Goal: Information Seeking & Learning: Learn about a topic

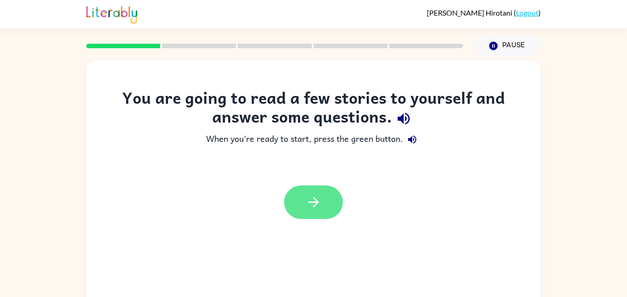
click at [321, 208] on button "button" at bounding box center [313, 201] width 59 height 33
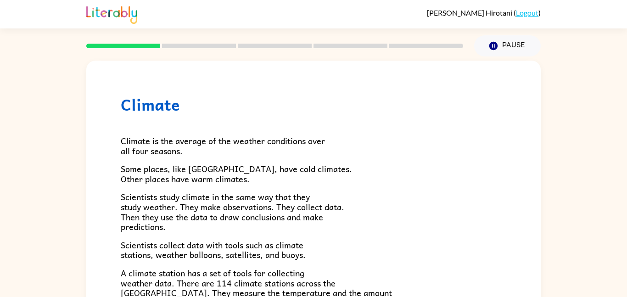
click at [370, 143] on p "Climate is the average of the weather conditions over all four seasons." at bounding box center [313, 146] width 385 height 20
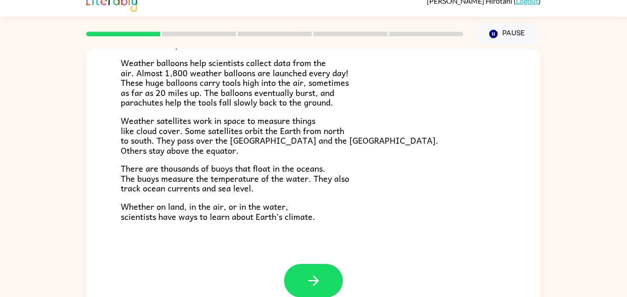
scroll to position [257, 0]
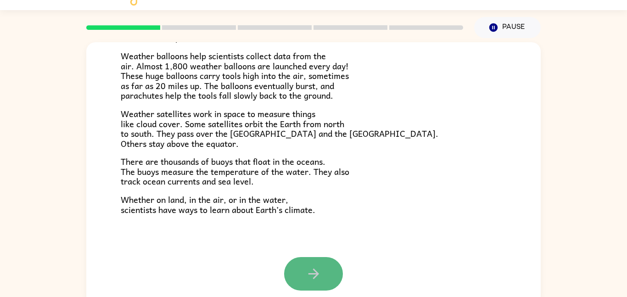
click at [308, 268] on icon "button" at bounding box center [314, 274] width 16 height 16
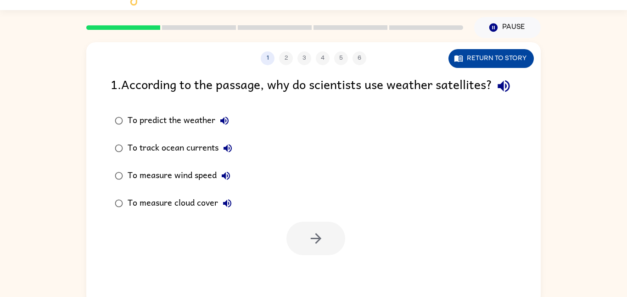
click at [502, 61] on button "Return to story" at bounding box center [490, 58] width 85 height 19
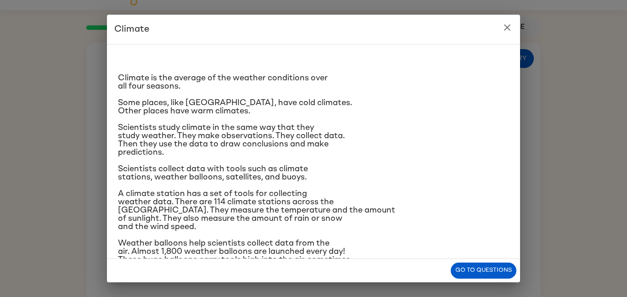
click at [478, 125] on p "Scientists study climate in the same way that they study weather. They make obs…" at bounding box center [313, 139] width 391 height 33
click at [455, 168] on p "Scientists collect data with tools such as climate stations, weather balloons, …" at bounding box center [313, 173] width 391 height 17
click at [335, 188] on div "Climate is the average of the weather conditions over all four seasons. Some pl…" at bounding box center [313, 216] width 391 height 328
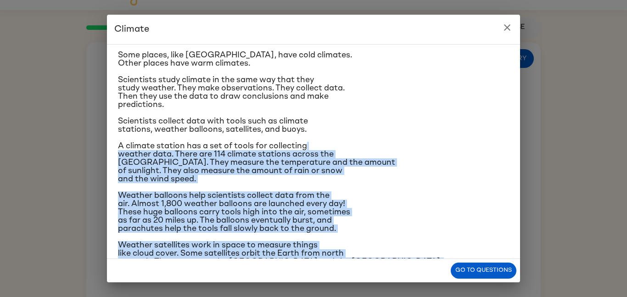
scroll to position [105, 0]
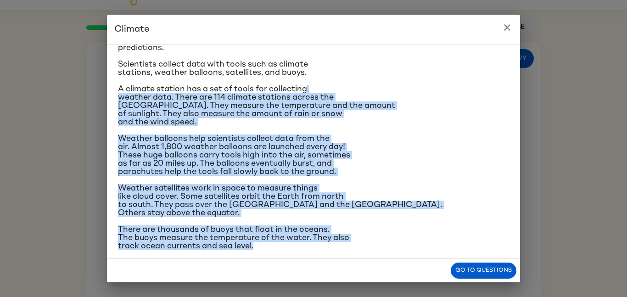
drag, startPoint x: 335, startPoint y: 188, endPoint x: 353, endPoint y: 244, distance: 59.4
click at [353, 244] on div "Climate is the average of the weather conditions over all four seasons. Some pl…" at bounding box center [313, 111] width 391 height 328
click at [404, 145] on p "Weather balloons help scientists collect data from the air. Almost 1,800 weathe…" at bounding box center [313, 154] width 391 height 41
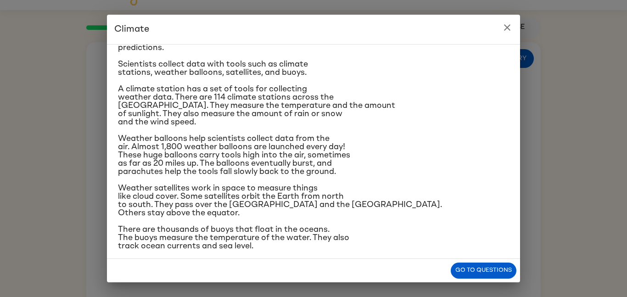
click at [511, 33] on button "close" at bounding box center [507, 27] width 18 height 18
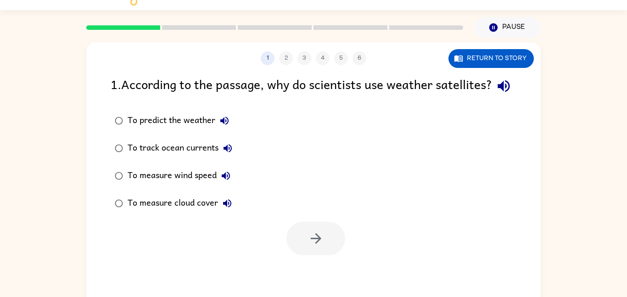
click at [180, 212] on div "To measure cloud cover" at bounding box center [182, 203] width 109 height 18
click at [331, 255] on button "button" at bounding box center [315, 238] width 59 height 33
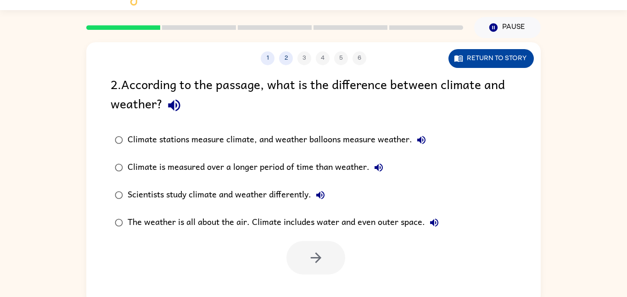
click at [495, 62] on button "Return to story" at bounding box center [490, 58] width 85 height 19
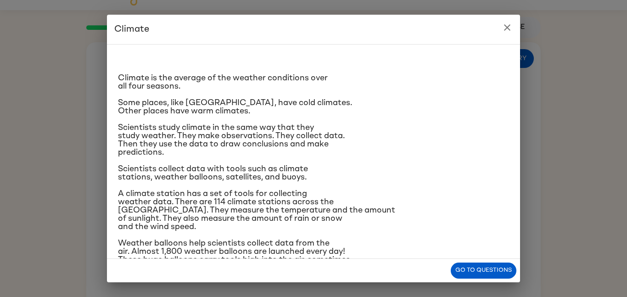
click at [436, 88] on p "Climate is the average of the weather conditions over all four seasons." at bounding box center [313, 82] width 391 height 17
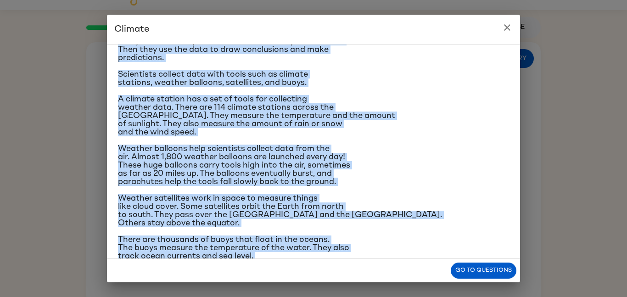
scroll to position [137, 0]
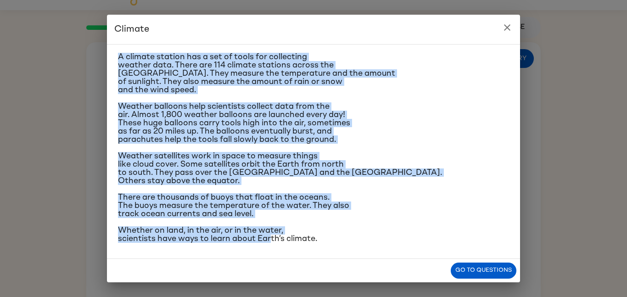
drag, startPoint x: 248, startPoint y: 117, endPoint x: 271, endPoint y: 253, distance: 137.3
click at [271, 253] on div "Climate is the average of the weather conditions over all four seasons. Some pl…" at bounding box center [313, 151] width 413 height 215
click at [409, 199] on p "There are thousands of buoys that float in the oceans. The buoys measure the te…" at bounding box center [313, 205] width 391 height 25
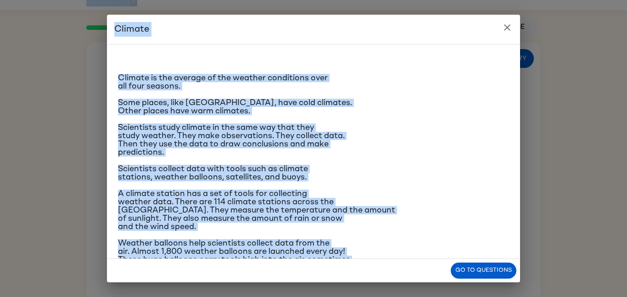
drag, startPoint x: 369, startPoint y: 230, endPoint x: 177, endPoint y: -39, distance: 331.0
click at [177, 0] on html "[PERSON_NAME] ( Logout ) Pause Pause 1 2 3 4 5 6 Return to story 2 . According …" at bounding box center [313, 143] width 627 height 323
click at [299, 155] on p "Scientists study climate in the same way that they study weather. They make obs…" at bounding box center [313, 139] width 391 height 33
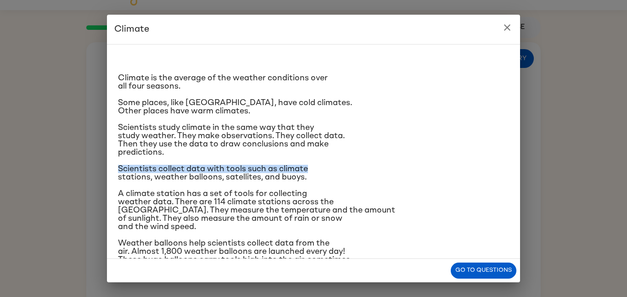
drag, startPoint x: 299, startPoint y: 155, endPoint x: 459, endPoint y: 158, distance: 160.6
click at [459, 158] on div "Climate is the average of the weather conditions over all four seasons. Some pl…" at bounding box center [313, 216] width 391 height 328
click at [451, 155] on p "Scientists study climate in the same way that they study weather. They make obs…" at bounding box center [313, 139] width 391 height 33
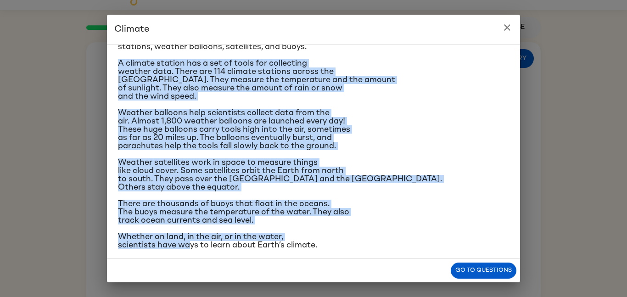
scroll to position [137, 0]
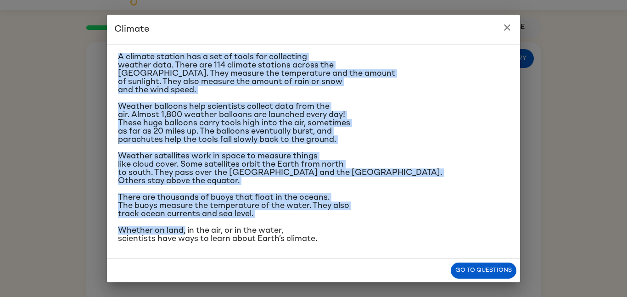
drag, startPoint x: 118, startPoint y: 189, endPoint x: 185, endPoint y: 218, distance: 73.0
click at [185, 218] on div "Climate is the average of the weather conditions over all four seasons. Some pl…" at bounding box center [313, 79] width 391 height 328
click at [430, 83] on p "A climate station has a set of tools for collecting weather data. There are 114…" at bounding box center [313, 73] width 391 height 41
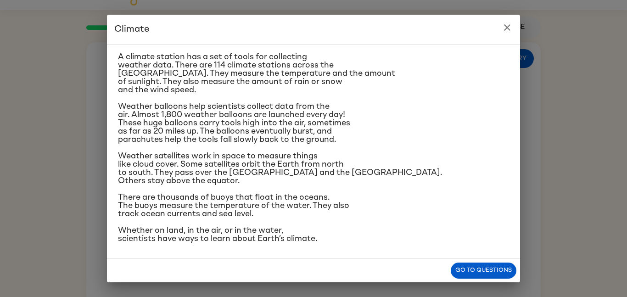
click at [509, 31] on icon "close" at bounding box center [507, 27] width 11 height 11
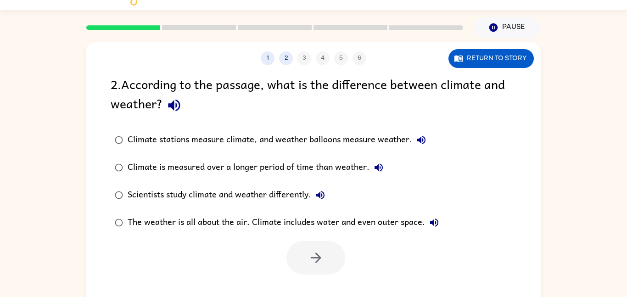
click at [257, 199] on div "Scientists study climate and weather differently." at bounding box center [229, 195] width 202 height 18
click at [333, 257] on button "button" at bounding box center [315, 257] width 59 height 33
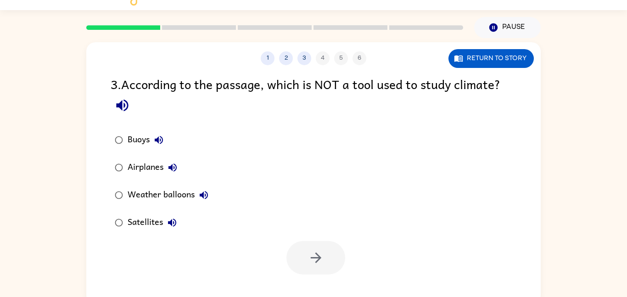
click at [139, 168] on div "Airplanes" at bounding box center [155, 167] width 54 height 18
click at [314, 257] on icon "button" at bounding box center [315, 257] width 11 height 11
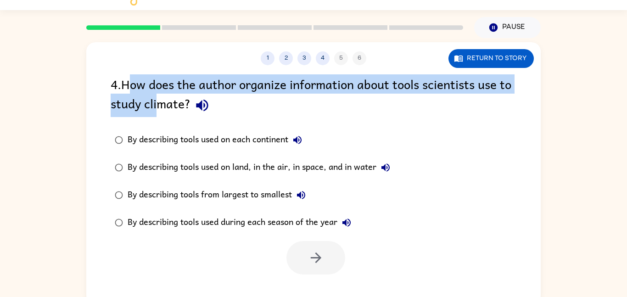
drag, startPoint x: 131, startPoint y: 86, endPoint x: 156, endPoint y: 97, distance: 27.5
click at [156, 97] on div "4 . How does the author organize information about tools scientists use to stud…" at bounding box center [314, 95] width 406 height 43
click at [352, 108] on div "4 . How does the author organize information about tools scientists use to stud…" at bounding box center [314, 95] width 406 height 43
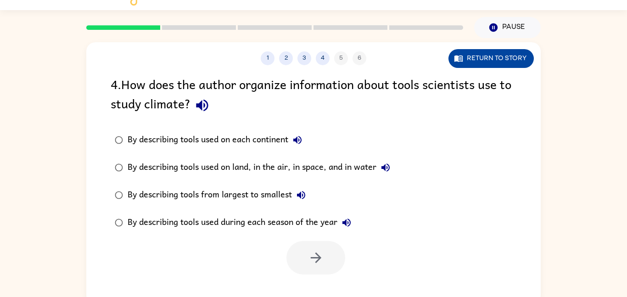
click at [489, 61] on button "Return to story" at bounding box center [490, 58] width 85 height 19
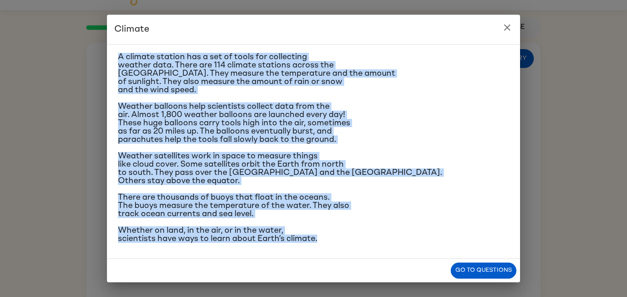
drag, startPoint x: 319, startPoint y: 155, endPoint x: 327, endPoint y: 252, distance: 98.1
click at [327, 252] on div "Climate is the average of the weather conditions over all four seasons. Some pl…" at bounding box center [313, 151] width 413 height 215
click at [370, 218] on div "Climate is the average of the weather conditions over all four seasons. Some pl…" at bounding box center [313, 79] width 391 height 328
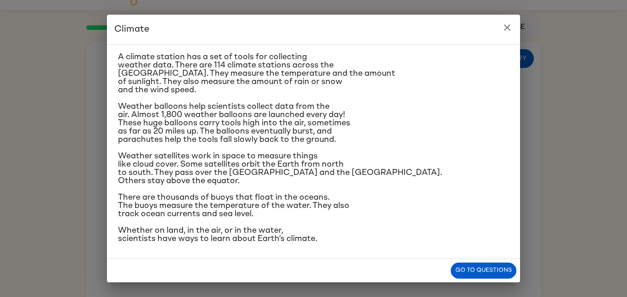
click at [507, 25] on icon "close" at bounding box center [507, 27] width 11 height 11
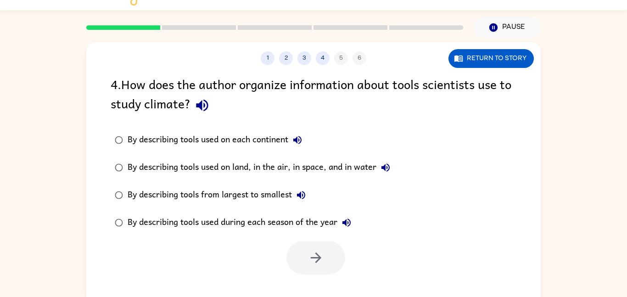
click at [236, 160] on div "By describing tools used on land, in the air, in space, and in water" at bounding box center [261, 167] width 267 height 18
click at [311, 267] on button "button" at bounding box center [315, 257] width 59 height 33
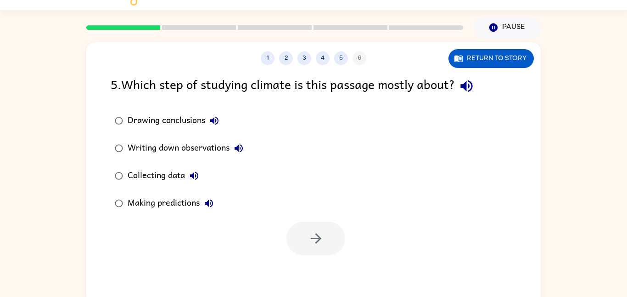
click at [131, 145] on div "Writing down observations" at bounding box center [188, 148] width 120 height 18
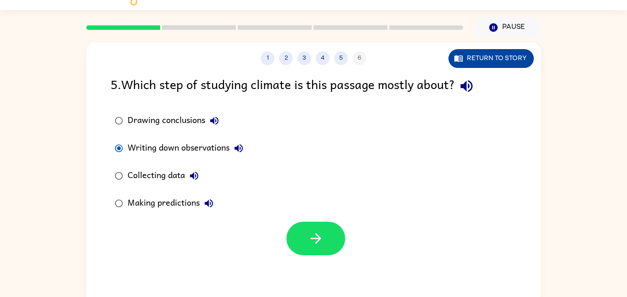
click at [509, 60] on button "Return to story" at bounding box center [490, 58] width 85 height 19
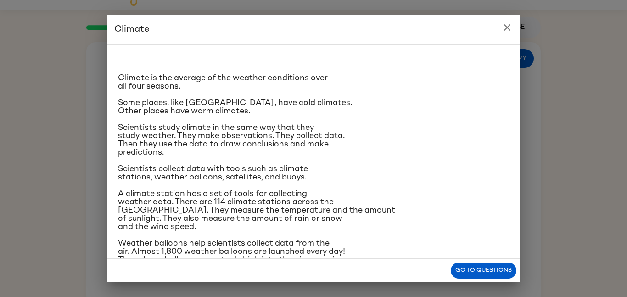
click at [503, 33] on button "close" at bounding box center [507, 27] width 18 height 18
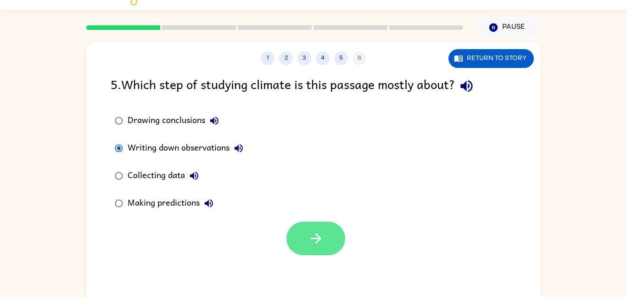
click at [319, 238] on icon "button" at bounding box center [315, 238] width 11 height 11
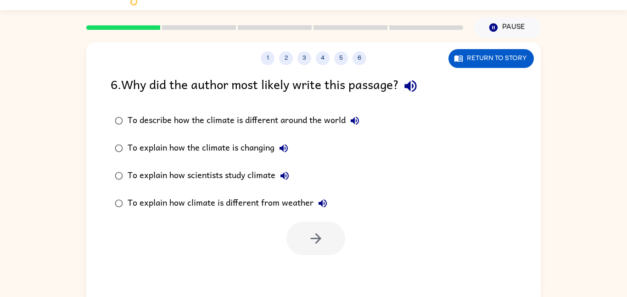
click at [251, 177] on div "To explain how scientists study climate" at bounding box center [211, 176] width 166 height 18
click at [309, 232] on icon "button" at bounding box center [316, 238] width 16 height 16
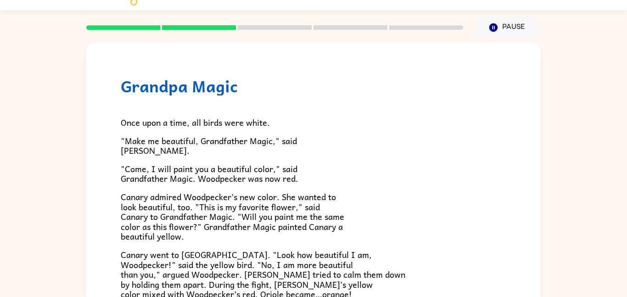
click at [309, 232] on span "Canary admired Woodpecker’s new color. She wanted to look beautiful, too. "This…" at bounding box center [232, 216] width 223 height 53
click at [429, 100] on div "Once upon a time, all birds were white. "Make me beautiful, Grandfather Magic,"…" at bounding box center [313, 273] width 385 height 356
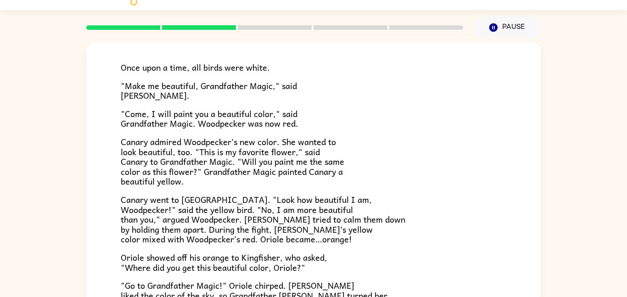
scroll to position [92, 0]
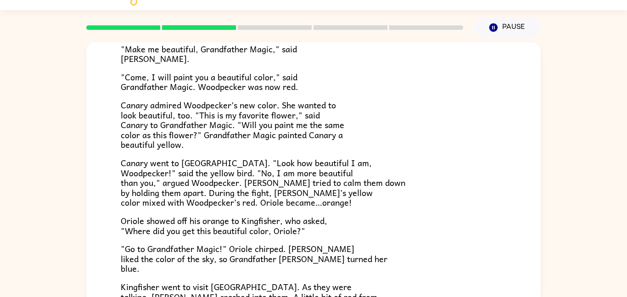
click at [439, 138] on p "Canary admired Woodpecker’s new color. She wanted to look beautiful, too. "This…" at bounding box center [313, 125] width 385 height 50
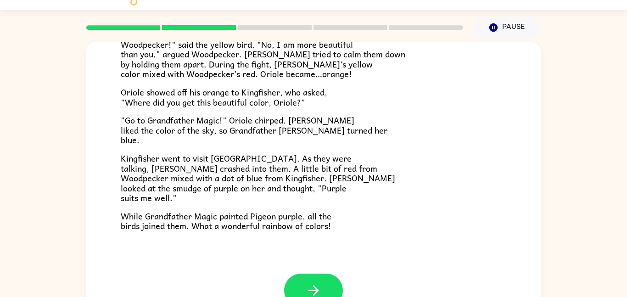
scroll to position [237, 0]
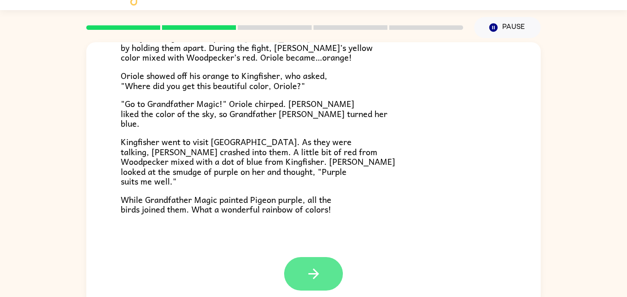
click at [298, 285] on button "button" at bounding box center [313, 273] width 59 height 33
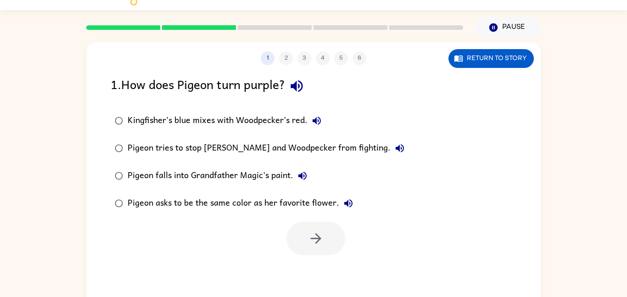
click at [278, 122] on div "Kingfisher’s blue mixes with Woodpecker’s red." at bounding box center [227, 121] width 198 height 18
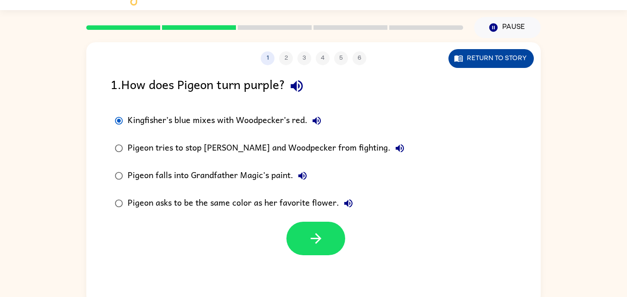
click at [513, 50] on button "Return to story" at bounding box center [490, 58] width 85 height 19
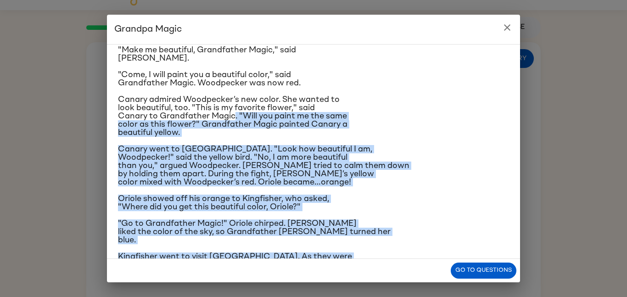
scroll to position [120, 0]
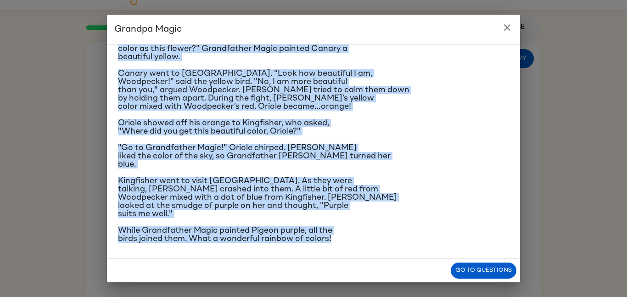
drag, startPoint x: 234, startPoint y: 160, endPoint x: 240, endPoint y: 260, distance: 100.2
click at [240, 260] on div "Grandpa Magic Once upon a time, all birds were white. "Make me beautiful, Grand…" at bounding box center [313, 149] width 413 height 268
click at [454, 136] on div "Once upon a time, all birds were white. "Make me beautiful, Grandfather Magic,"…" at bounding box center [313, 87] width 391 height 311
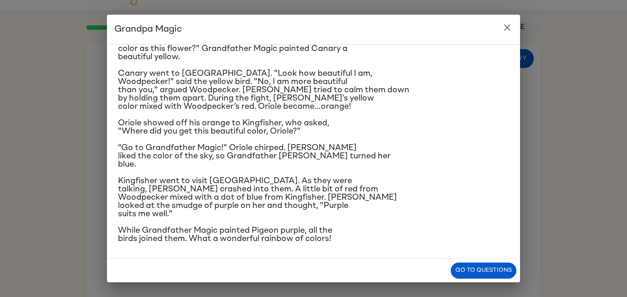
click at [511, 28] on icon "close" at bounding box center [507, 27] width 11 height 11
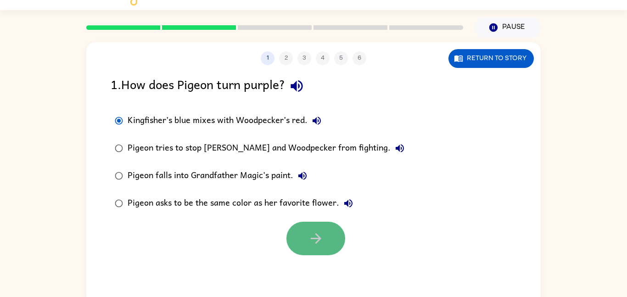
click at [305, 240] on button "button" at bounding box center [315, 238] width 59 height 33
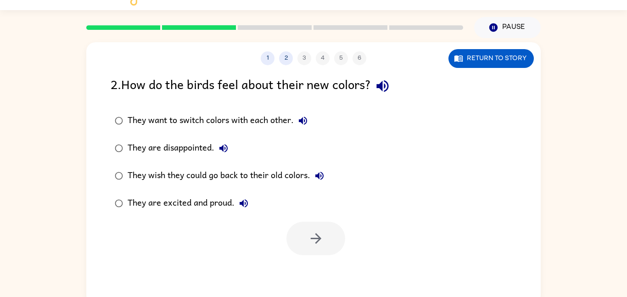
click at [213, 201] on div "They are excited and proud." at bounding box center [190, 203] width 125 height 18
click at [317, 243] on icon "button" at bounding box center [316, 238] width 16 height 16
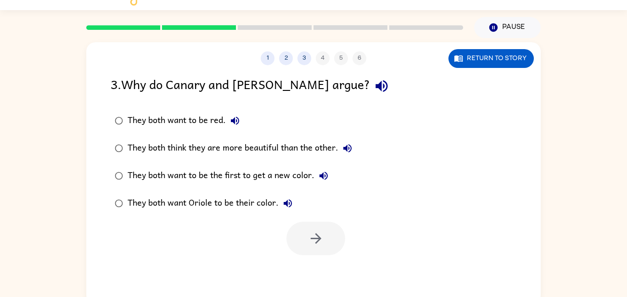
drag, startPoint x: 123, startPoint y: 83, endPoint x: 128, endPoint y: 83, distance: 4.6
click at [128, 83] on div "3 . Why do Canary and [PERSON_NAME] argue?" at bounding box center [314, 85] width 406 height 23
click at [493, 71] on div "1 2 3 4 5 6 Return to story 3 . Why do Canary and [PERSON_NAME] argue? They bot…" at bounding box center [313, 173] width 454 height 262
click at [490, 57] on button "Return to story" at bounding box center [490, 58] width 85 height 19
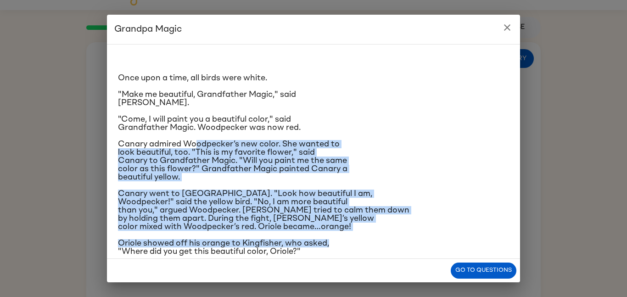
drag, startPoint x: 196, startPoint y: 145, endPoint x: 412, endPoint y: 238, distance: 234.3
click at [412, 238] on div "Once upon a time, all birds were white. "Make me beautiful, Grandfather Magic,"…" at bounding box center [313, 207] width 391 height 311
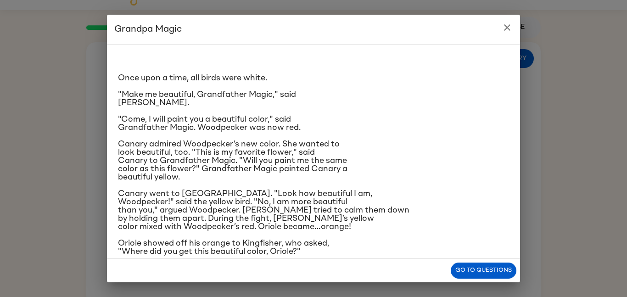
click at [398, 109] on div "Once upon a time, all birds were white. "Make me beautiful, Grandfather Magic,"…" at bounding box center [313, 207] width 391 height 311
click at [514, 30] on button "close" at bounding box center [507, 27] width 18 height 18
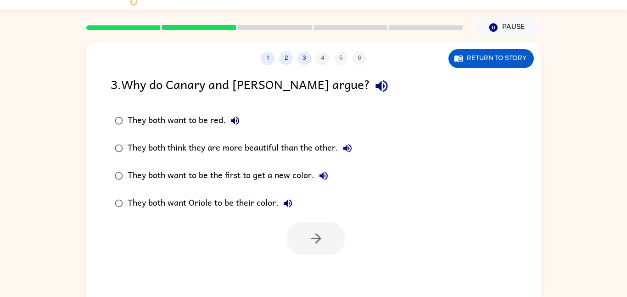
click at [242, 143] on div "They both think they are more beautiful than the other." at bounding box center [242, 148] width 229 height 18
click at [298, 246] on button "button" at bounding box center [315, 238] width 59 height 33
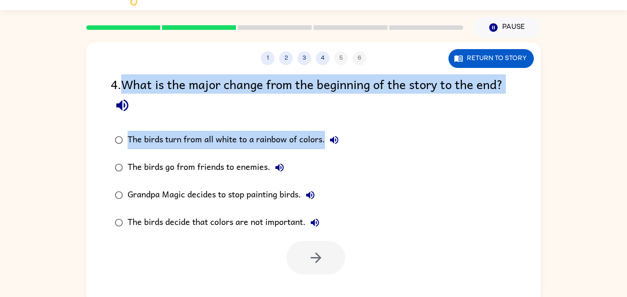
drag, startPoint x: 124, startPoint y: 85, endPoint x: 336, endPoint y: 117, distance: 213.9
click at [336, 117] on div "4 . What is the major change from the beginning of the story to the end? The bi…" at bounding box center [313, 174] width 454 height 200
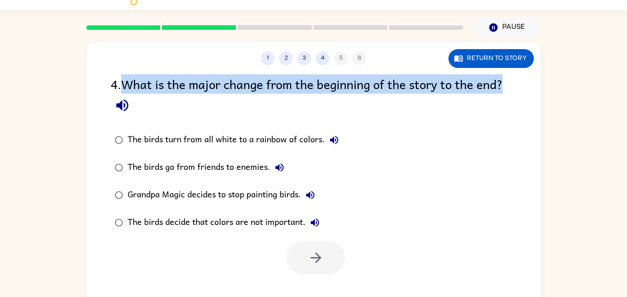
click at [524, 154] on div "The birds turn from all white to a rainbow of colors. The birds go from friends…" at bounding box center [326, 181] width 430 height 110
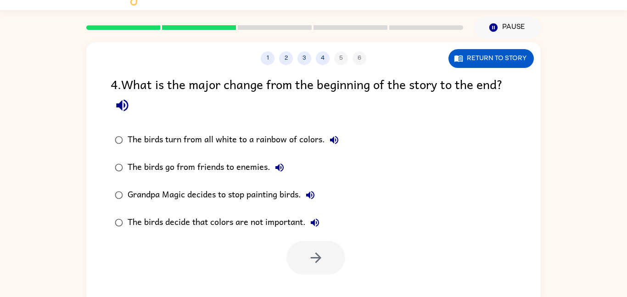
click at [274, 135] on div "The birds turn from all white to a rainbow of colors." at bounding box center [236, 140] width 216 height 18
click at [301, 258] on button "button" at bounding box center [315, 257] width 59 height 33
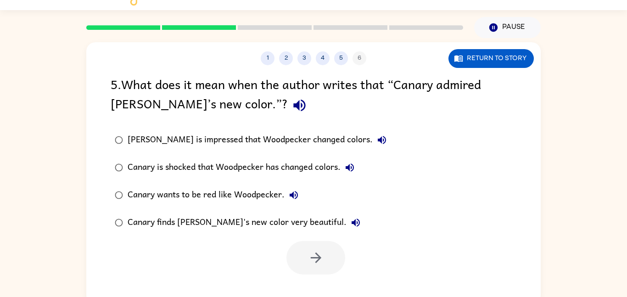
click at [290, 217] on div "Canary finds [PERSON_NAME]'s new color very beautiful." at bounding box center [246, 222] width 237 height 18
click at [316, 259] on icon "button" at bounding box center [316, 258] width 16 height 16
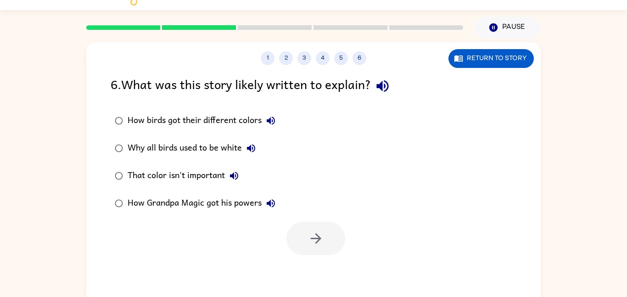
click at [210, 120] on div "How birds got their different colors" at bounding box center [204, 121] width 152 height 18
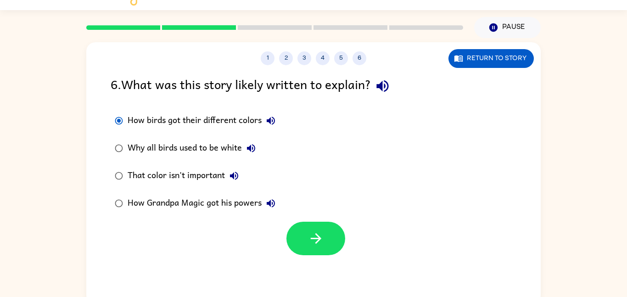
click at [204, 175] on div "That color isn't important" at bounding box center [186, 176] width 116 height 18
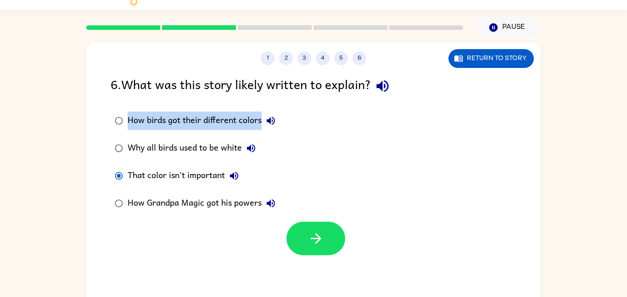
drag, startPoint x: 536, startPoint y: 71, endPoint x: 436, endPoint y: 119, distance: 111.2
click at [436, 119] on div "1 2 3 4 5 6 Return to story 6 . What was this story likely written to explain? …" at bounding box center [313, 173] width 454 height 262
click at [437, 122] on div "How birds got their different colors Why all birds used to be white That color …" at bounding box center [326, 162] width 430 height 110
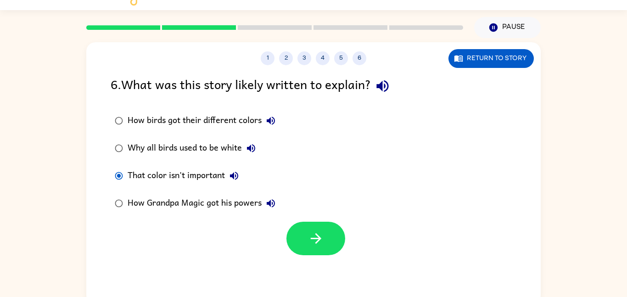
click at [177, 123] on div "How birds got their different colors" at bounding box center [204, 121] width 152 height 18
click at [461, 63] on button "Return to story" at bounding box center [490, 58] width 85 height 19
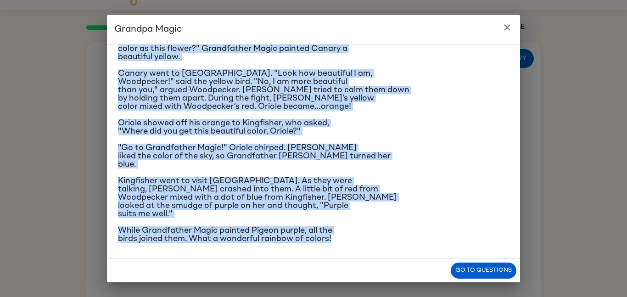
drag, startPoint x: 253, startPoint y: 72, endPoint x: 268, endPoint y: 296, distance: 224.0
click at [268, 296] on div "Grandpa Magic Once upon a time, all birds were white. "Make me beautiful, Grand…" at bounding box center [313, 148] width 627 height 297
click at [386, 146] on p ""Go to Grandfather Magic!" Oriole chirped. [PERSON_NAME] liked the color of the…" at bounding box center [313, 156] width 391 height 25
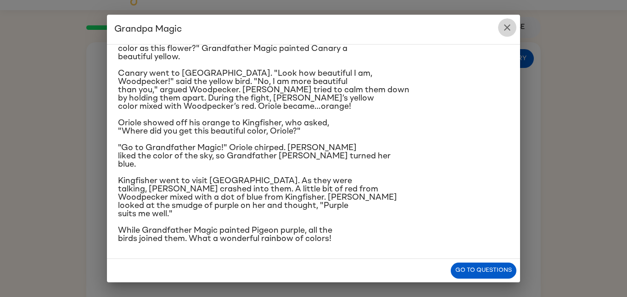
click at [509, 26] on icon "close" at bounding box center [507, 27] width 11 height 11
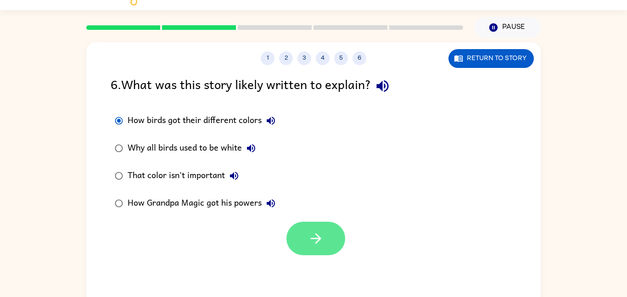
click at [311, 237] on icon "button" at bounding box center [316, 238] width 16 height 16
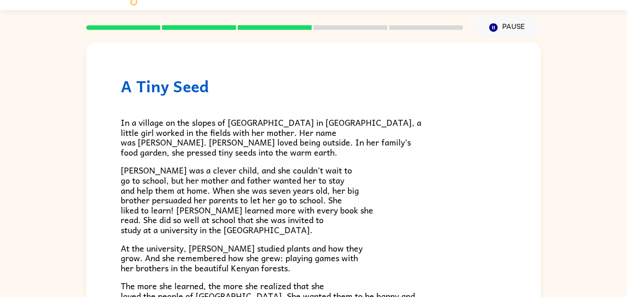
click at [519, 94] on div "A Tiny Seed In a village on the slopes of [GEOGRAPHIC_DATA] in [GEOGRAPHIC_DATA…" at bounding box center [313, 278] width 454 height 473
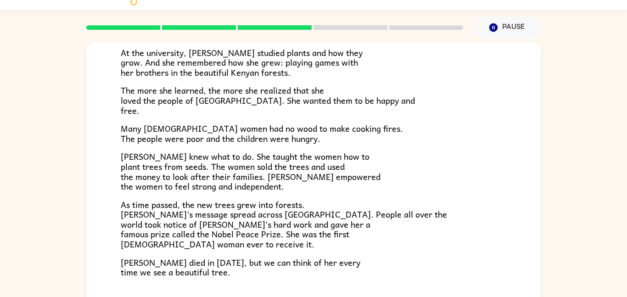
scroll to position [239, 0]
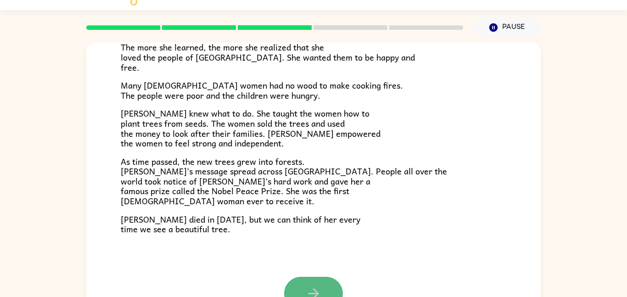
click at [306, 289] on icon "button" at bounding box center [314, 293] width 16 height 16
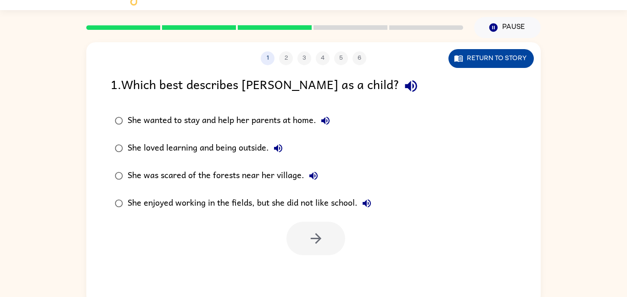
click at [520, 50] on button "Return to story" at bounding box center [490, 58] width 85 height 19
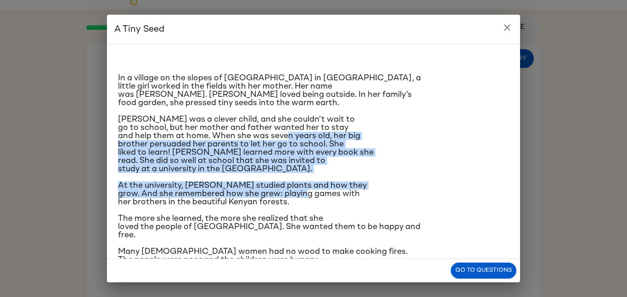
drag, startPoint x: 313, startPoint y: 138, endPoint x: 334, endPoint y: 194, distance: 60.0
click at [334, 194] on div "In a village on the slopes of [GEOGRAPHIC_DATA] in [GEOGRAPHIC_DATA], a little …" at bounding box center [313, 216] width 391 height 328
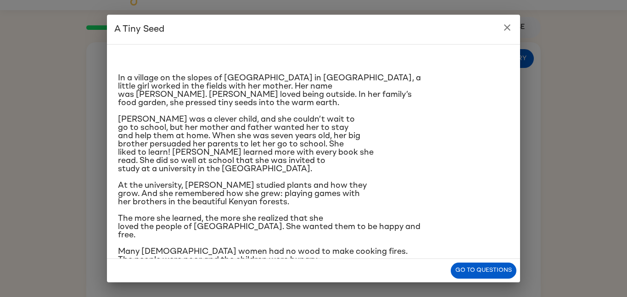
click at [345, 195] on span "At the university, [PERSON_NAME] studied plants and how they grow. And she reme…" at bounding box center [242, 193] width 249 height 25
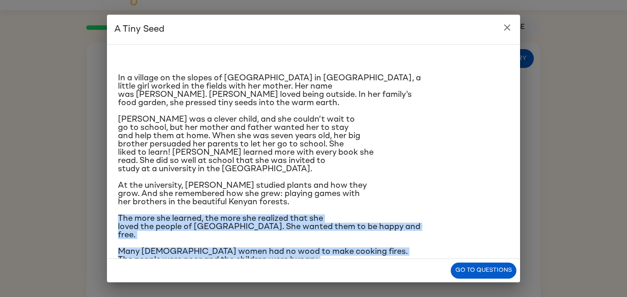
scroll to position [137, 0]
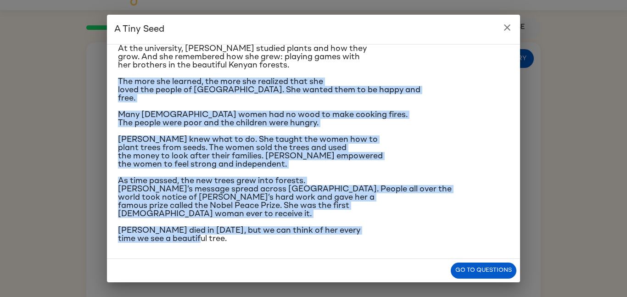
drag, startPoint x: 112, startPoint y: 216, endPoint x: 408, endPoint y: 281, distance: 303.1
click at [408, 281] on div "A Tiny Seed In a village on the slopes of [GEOGRAPHIC_DATA] in [GEOGRAPHIC_DATA…" at bounding box center [313, 149] width 413 height 268
click at [414, 156] on p "[PERSON_NAME] knew what to do. She taught the women how to plant trees from see…" at bounding box center [313, 151] width 391 height 33
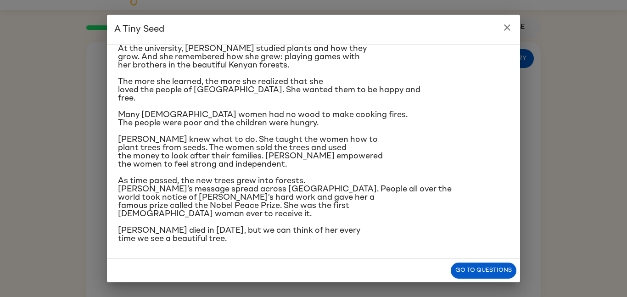
click at [507, 24] on icon "close" at bounding box center [507, 27] width 11 height 11
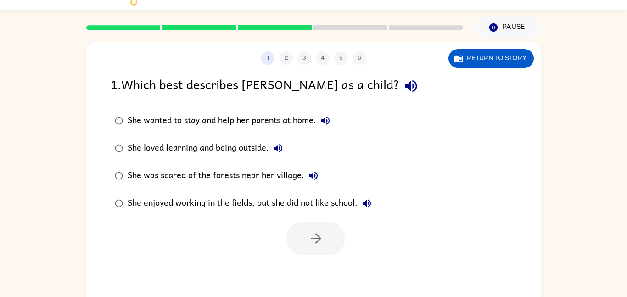
click at [250, 151] on div "She loved learning and being outside." at bounding box center [208, 148] width 160 height 18
click at [318, 230] on icon "button" at bounding box center [316, 238] width 16 height 16
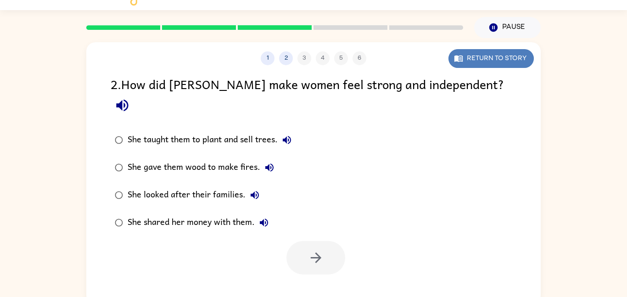
click at [486, 52] on button "Return to story" at bounding box center [490, 58] width 85 height 19
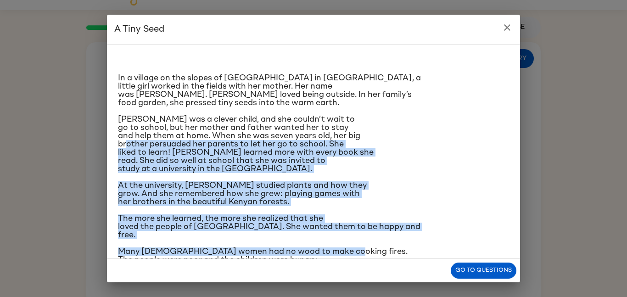
drag, startPoint x: 149, startPoint y: 145, endPoint x: 356, endPoint y: 249, distance: 231.3
click at [356, 249] on div "In a village on the slopes of [GEOGRAPHIC_DATA] in [GEOGRAPHIC_DATA], a little …" at bounding box center [313, 216] width 391 height 328
click at [349, 242] on div "In a village on the slopes of [GEOGRAPHIC_DATA] in [GEOGRAPHIC_DATA], a little …" at bounding box center [313, 216] width 391 height 328
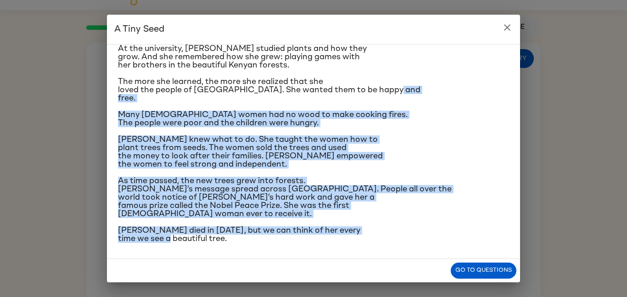
drag, startPoint x: 164, startPoint y: 234, endPoint x: 200, endPoint y: 252, distance: 40.0
click at [200, 252] on div "In a village on the slopes of [GEOGRAPHIC_DATA] in [GEOGRAPHIC_DATA], a little …" at bounding box center [313, 151] width 413 height 215
click at [431, 160] on p "[PERSON_NAME] knew what to do. She taught the women how to plant trees from see…" at bounding box center [313, 151] width 391 height 33
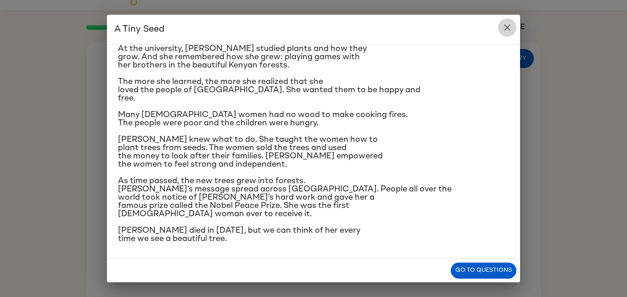
click at [508, 28] on icon "close" at bounding box center [507, 27] width 11 height 11
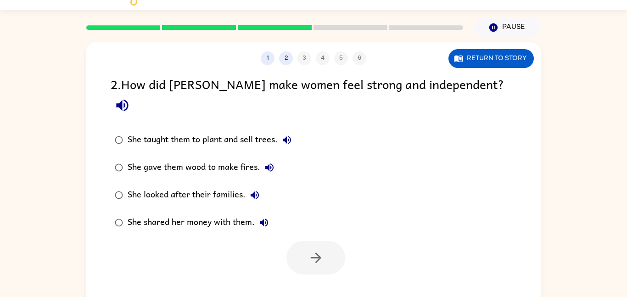
click at [228, 131] on div "She taught them to plant and sell trees." at bounding box center [212, 140] width 168 height 18
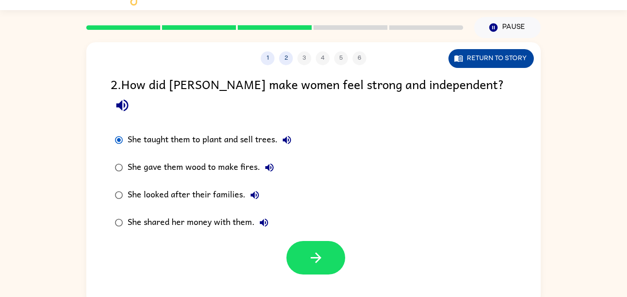
click at [494, 61] on button "Return to story" at bounding box center [490, 58] width 85 height 19
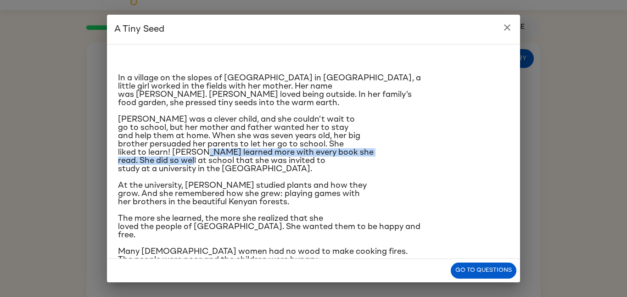
drag, startPoint x: 229, startPoint y: 154, endPoint x: 239, endPoint y: 161, distance: 12.0
click at [239, 161] on span "[PERSON_NAME] was a clever child, and she couldn’t wait to go to school, but he…" at bounding box center [246, 144] width 256 height 58
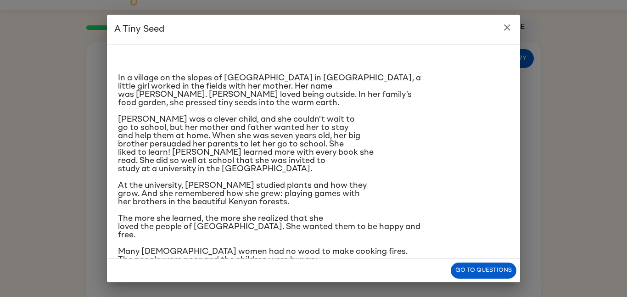
click at [314, 190] on span "At the university, [PERSON_NAME] studied plants and how they grow. And she reme…" at bounding box center [242, 193] width 249 height 25
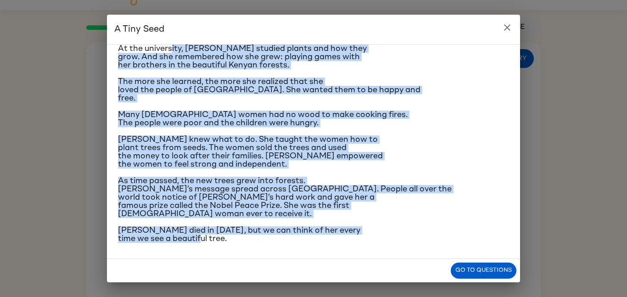
drag, startPoint x: 172, startPoint y: 185, endPoint x: 242, endPoint y: 261, distance: 103.6
click at [242, 261] on div "A Tiny Seed In a village on the slopes of [GEOGRAPHIC_DATA] in [GEOGRAPHIC_DATA…" at bounding box center [313, 149] width 413 height 268
click at [330, 136] on span "[PERSON_NAME] knew what to do. She taught the women how to plant trees from see…" at bounding box center [250, 151] width 265 height 33
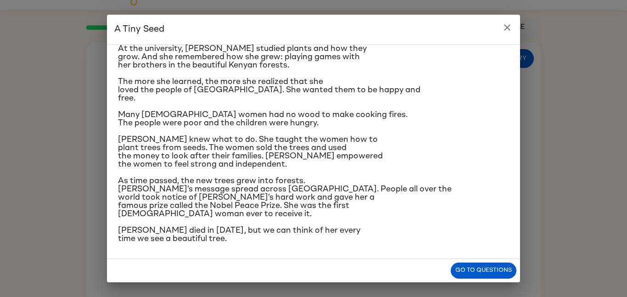
click at [503, 35] on button "close" at bounding box center [507, 27] width 18 height 18
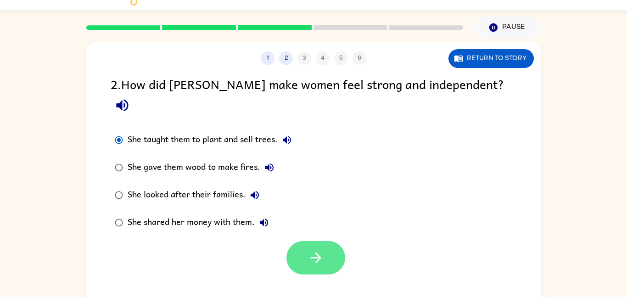
click at [290, 241] on button "button" at bounding box center [315, 257] width 59 height 33
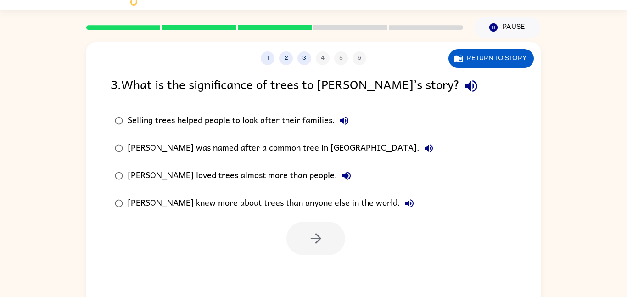
click at [196, 125] on div "Selling trees helped people to look after their families." at bounding box center [241, 121] width 226 height 18
click at [325, 237] on button "button" at bounding box center [315, 238] width 59 height 33
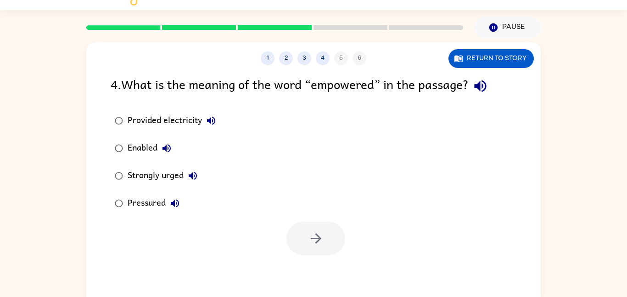
click at [158, 174] on div "Strongly urged" at bounding box center [165, 176] width 74 height 18
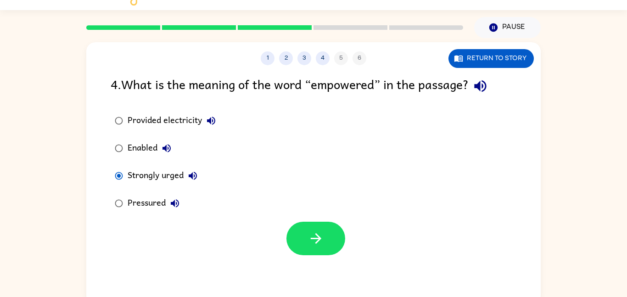
click at [150, 145] on div "Enabled" at bounding box center [152, 148] width 48 height 18
click at [336, 242] on button "button" at bounding box center [315, 238] width 59 height 33
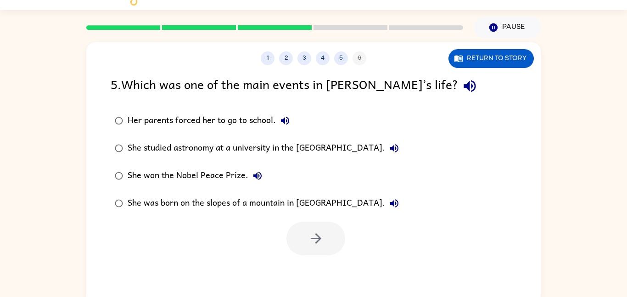
click at [187, 183] on div "She won the Nobel Peace Prize." at bounding box center [197, 176] width 139 height 18
click at [313, 243] on icon "button" at bounding box center [316, 238] width 16 height 16
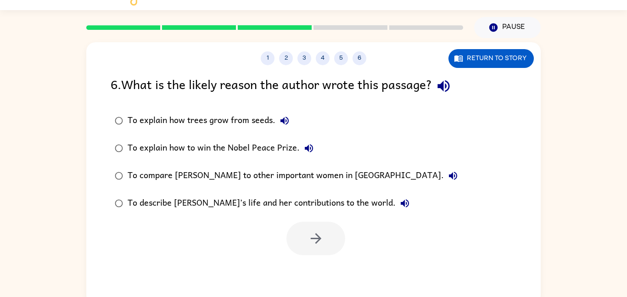
click at [256, 201] on div "To describe [PERSON_NAME]’s life and her contributions to the world." at bounding box center [271, 203] width 286 height 18
click at [300, 237] on button "button" at bounding box center [315, 238] width 59 height 33
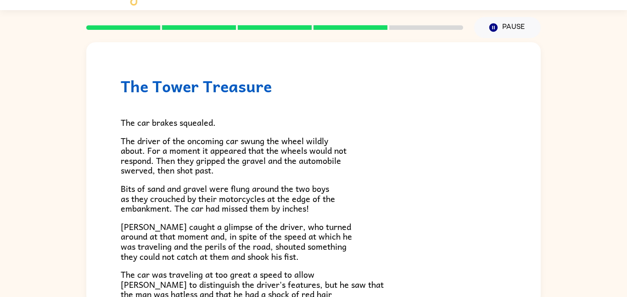
click at [412, 157] on p "The driver of the oncoming car swung the wheel wildly about. For a moment it ap…" at bounding box center [313, 155] width 385 height 39
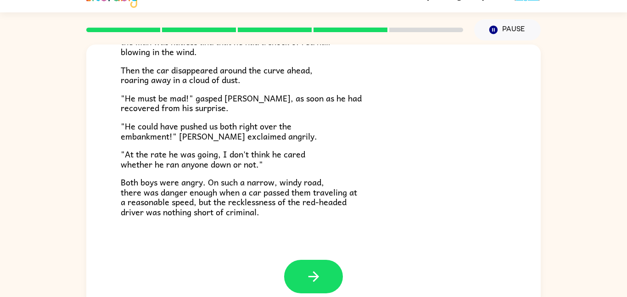
scroll to position [18, 0]
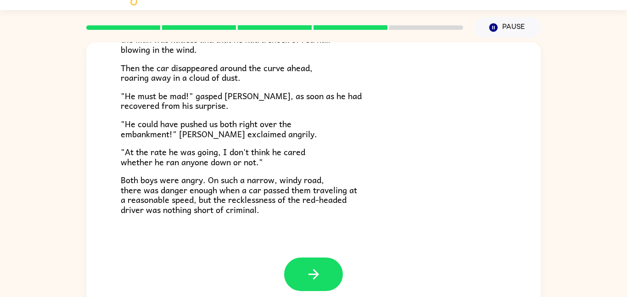
click at [313, 251] on div "The Tower Treasure The car brakes squealed. The driver of the oncoming car swun…" at bounding box center [313, 22] width 454 height 469
click at [313, 252] on div "The Tower Treasure The car brakes squealed. The driver of the oncoming car swun…" at bounding box center [313, 22] width 454 height 469
click at [319, 263] on button "button" at bounding box center [313, 273] width 59 height 33
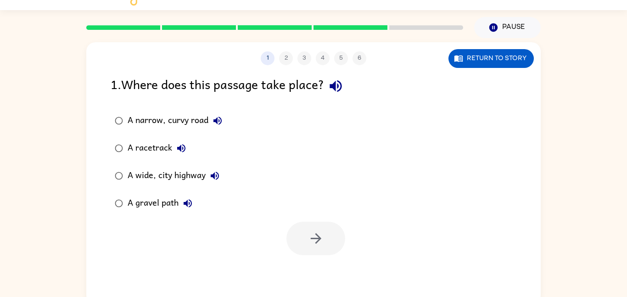
scroll to position [0, 0]
click at [486, 65] on button "Return to story" at bounding box center [490, 58] width 85 height 19
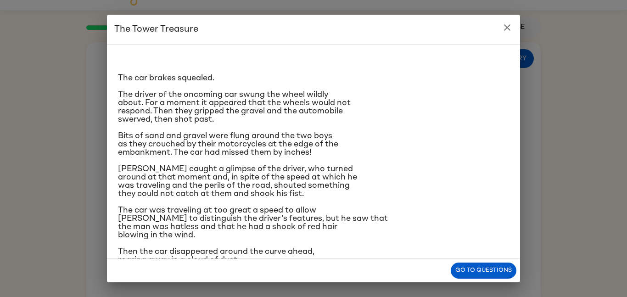
click at [334, 165] on p "[PERSON_NAME] caught a glimpse of the driver, who turned around at that moment …" at bounding box center [313, 181] width 391 height 33
click at [508, 21] on button "close" at bounding box center [507, 27] width 18 height 18
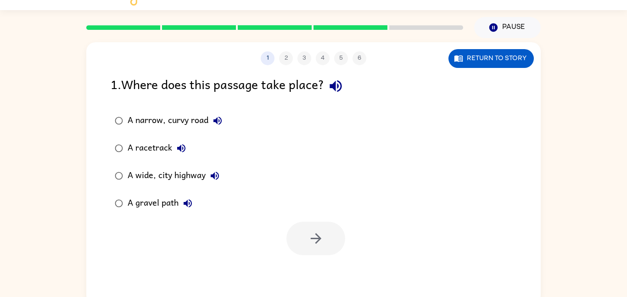
click at [144, 198] on div "A gravel path" at bounding box center [162, 203] width 69 height 18
click at [330, 239] on button "button" at bounding box center [315, 238] width 59 height 33
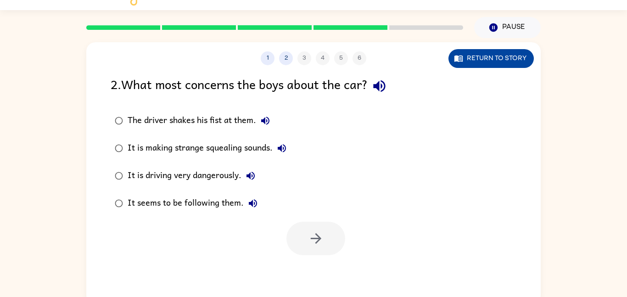
click at [469, 64] on button "Return to story" at bounding box center [490, 58] width 85 height 19
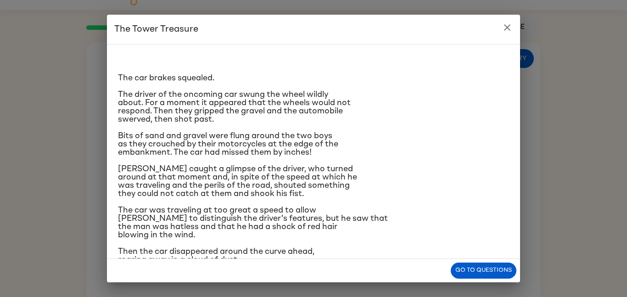
click at [420, 107] on p "The driver of the oncoming car swung the wheel wildly about. For a moment it ap…" at bounding box center [313, 106] width 391 height 33
click at [336, 160] on div "The car brakes squealed. The driver of the oncoming car swung the wheel wildly …" at bounding box center [313, 216] width 391 height 328
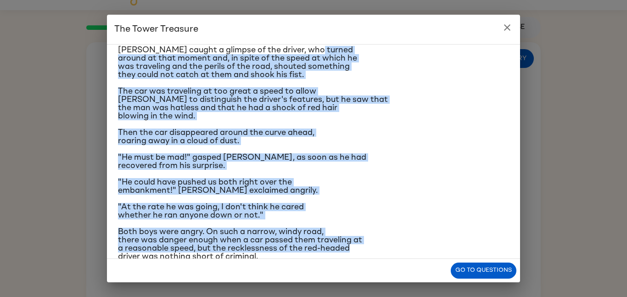
drag, startPoint x: 334, startPoint y: 165, endPoint x: 366, endPoint y: 254, distance: 94.5
click at [366, 254] on div "The car brakes squealed. The driver of the oncoming car swung the wheel wildly …" at bounding box center [313, 151] width 413 height 215
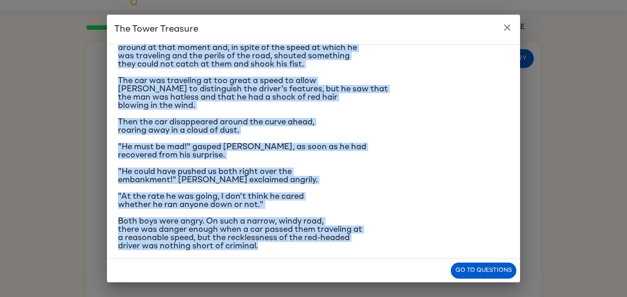
click at [425, 63] on p "[PERSON_NAME] caught a glimpse of the driver, who turned around at that moment …" at bounding box center [313, 51] width 391 height 33
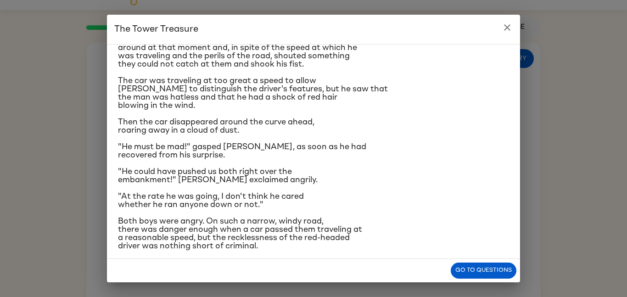
click at [500, 28] on button "close" at bounding box center [507, 27] width 18 height 18
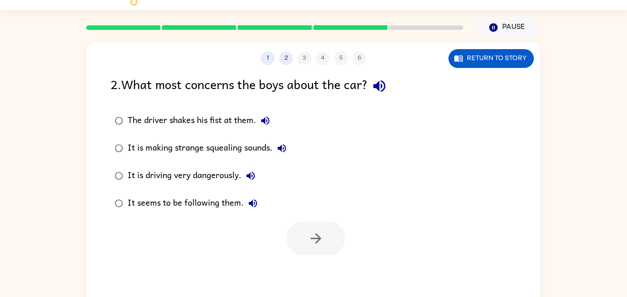
click at [218, 177] on div "It is driving very dangerously." at bounding box center [194, 176] width 132 height 18
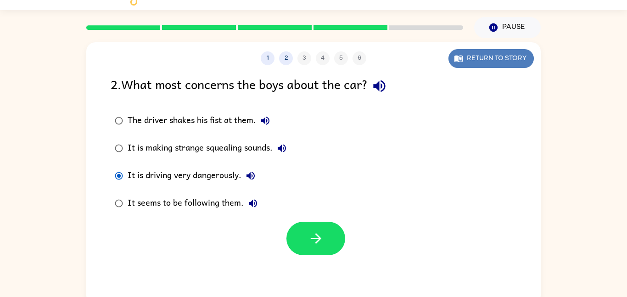
click at [470, 60] on button "Return to story" at bounding box center [490, 58] width 85 height 19
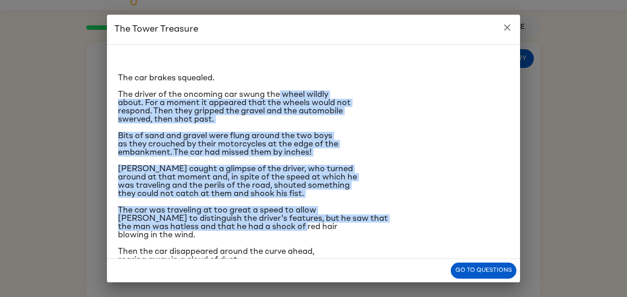
drag, startPoint x: 280, startPoint y: 92, endPoint x: 419, endPoint y: 223, distance: 190.2
click at [419, 223] on div "The car brakes squealed. The driver of the oncoming car swung the wheel wildly …" at bounding box center [313, 216] width 391 height 328
click at [505, 31] on icon "close" at bounding box center [507, 27] width 11 height 11
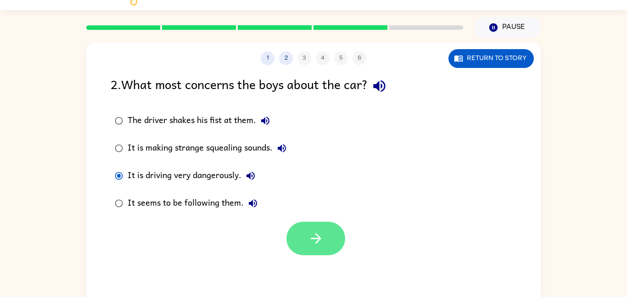
click at [303, 236] on button "button" at bounding box center [315, 238] width 59 height 33
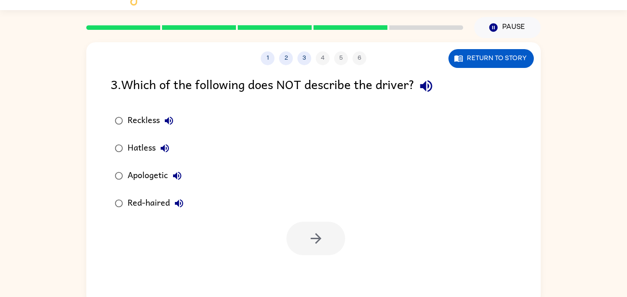
click at [146, 116] on div "Reckless" at bounding box center [153, 121] width 50 height 18
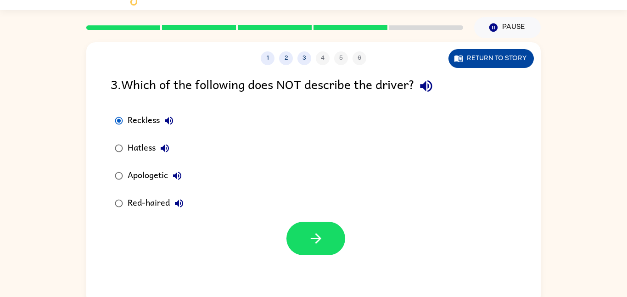
click at [463, 58] on button "Return to story" at bounding box center [490, 58] width 85 height 19
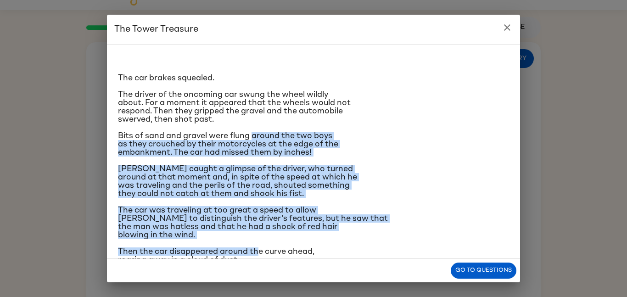
scroll to position [137, 0]
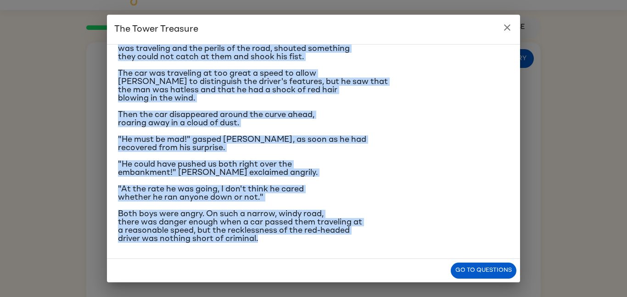
drag, startPoint x: 254, startPoint y: 126, endPoint x: 280, endPoint y: 293, distance: 168.6
click at [280, 293] on div "The Tower Treasure The car brakes squealed. The driver of the oncoming car swun…" at bounding box center [313, 148] width 627 height 297
click at [380, 132] on div "The car brakes squealed. The driver of the oncoming car swung the wheel wildly …" at bounding box center [313, 79] width 391 height 328
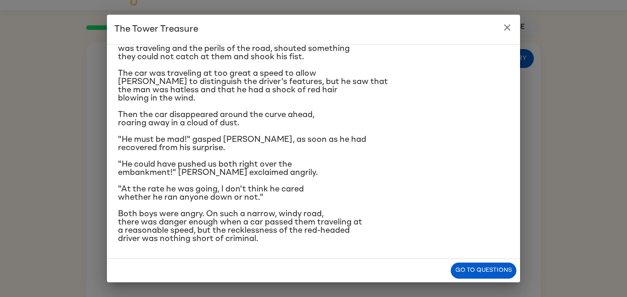
click at [508, 25] on icon "close" at bounding box center [507, 27] width 6 height 6
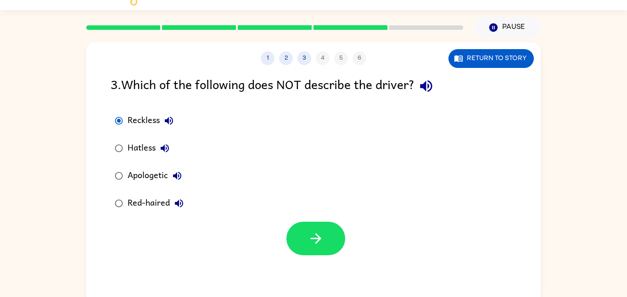
click at [128, 161] on label "Hatless" at bounding box center [149, 148] width 87 height 28
click at [145, 199] on div "Red-haired" at bounding box center [158, 203] width 61 height 18
click at [147, 179] on div "Apologetic" at bounding box center [157, 176] width 59 height 18
click at [317, 234] on icon "button" at bounding box center [316, 238] width 16 height 16
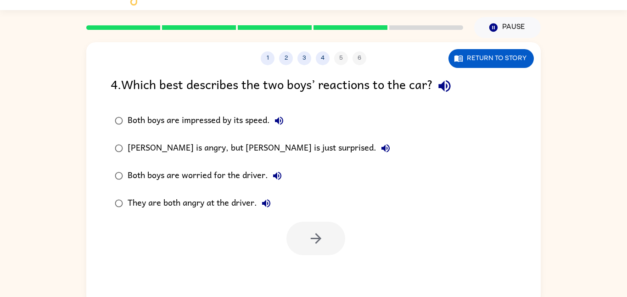
click at [226, 194] on label "They are both angry at the driver." at bounding box center [253, 204] width 294 height 28
click at [318, 241] on icon "button" at bounding box center [316, 238] width 16 height 16
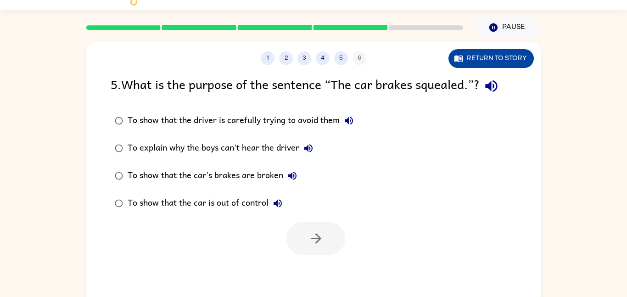
click at [464, 57] on button "Return to story" at bounding box center [490, 58] width 85 height 19
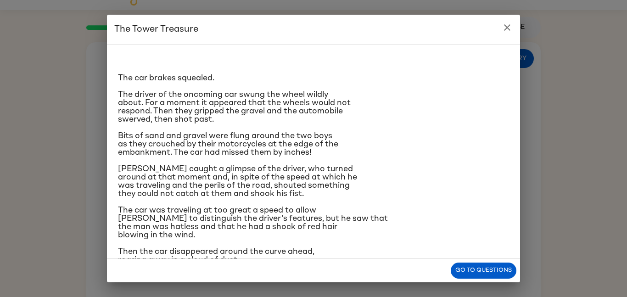
click at [511, 34] on button "close" at bounding box center [507, 27] width 18 height 18
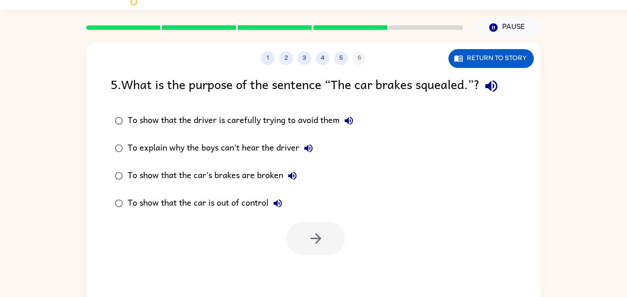
click at [208, 123] on div "To show that the driver is carefully trying to avoid them" at bounding box center [243, 121] width 230 height 18
click at [322, 240] on icon "button" at bounding box center [316, 238] width 16 height 16
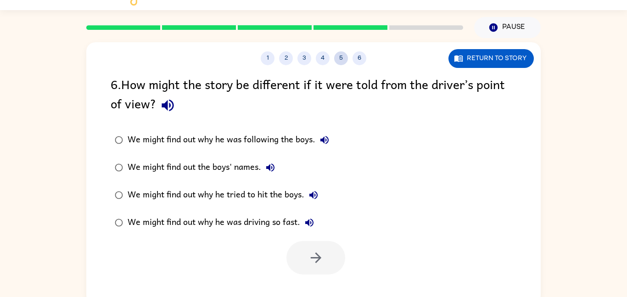
click at [337, 54] on button "5" at bounding box center [341, 58] width 14 height 14
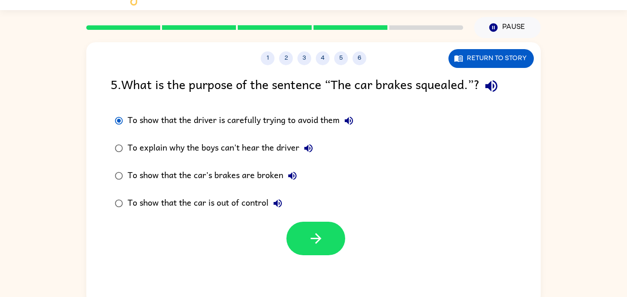
click at [260, 156] on div "To explain why the boys can't hear the driver" at bounding box center [223, 148] width 190 height 18
click at [270, 114] on div "To show that the driver is carefully trying to avoid them" at bounding box center [243, 121] width 230 height 18
click at [500, 69] on div "1 2 3 4 5 6 Return to story 5 . What is the purpose of the sentence “The car br…" at bounding box center [313, 173] width 454 height 262
click at [479, 39] on div "Pause Pause" at bounding box center [508, 27] width 78 height 32
click at [481, 52] on button "Return to story" at bounding box center [490, 58] width 85 height 19
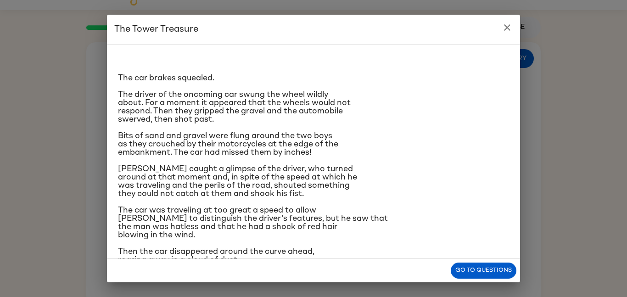
click at [499, 28] on button "close" at bounding box center [507, 27] width 18 height 18
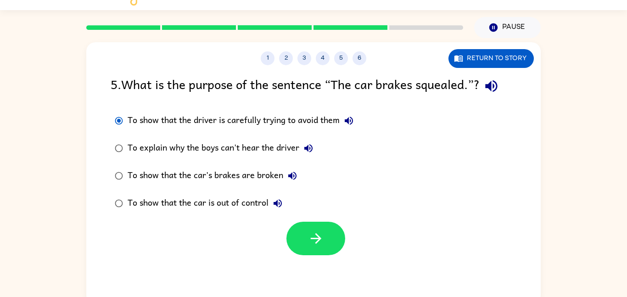
click at [261, 173] on div "To show that the car's brakes are broken" at bounding box center [215, 176] width 174 height 18
click at [241, 204] on div "To show that the car is out of control" at bounding box center [207, 203] width 159 height 18
click at [313, 241] on icon "button" at bounding box center [316, 238] width 16 height 16
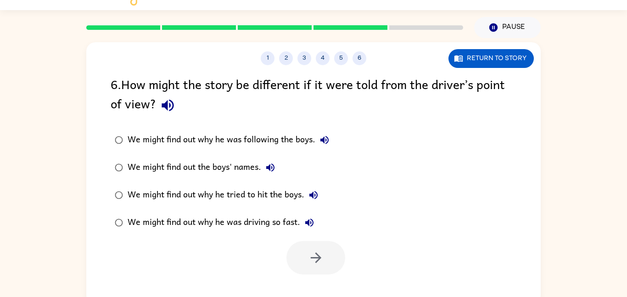
click at [229, 224] on div "We might find out why he was driving so fast." at bounding box center [223, 222] width 191 height 18
click at [301, 256] on button "button" at bounding box center [315, 257] width 59 height 33
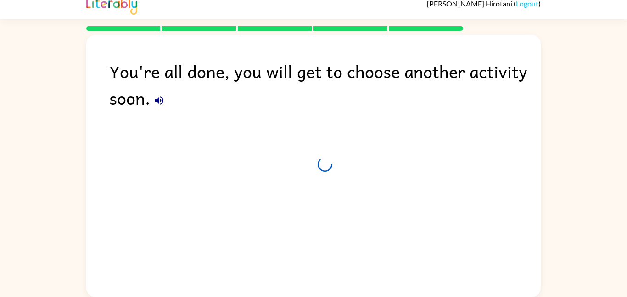
scroll to position [9, 0]
